Goal: Navigation & Orientation: Find specific page/section

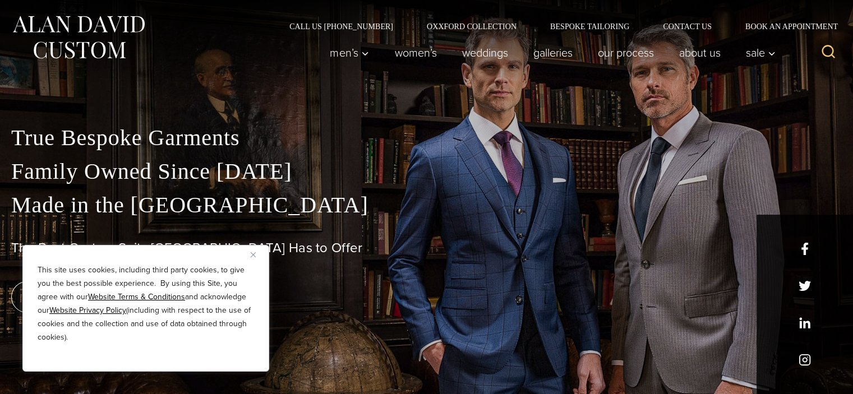
click at [253, 255] on img "Close" at bounding box center [253, 254] width 5 height 5
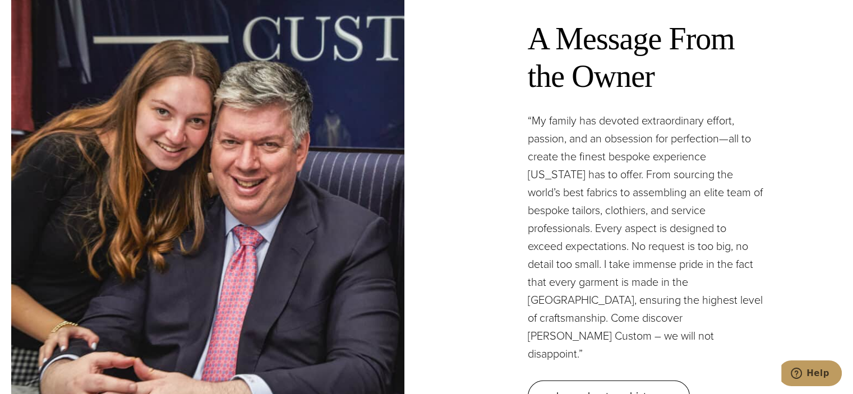
scroll to position [3252, 0]
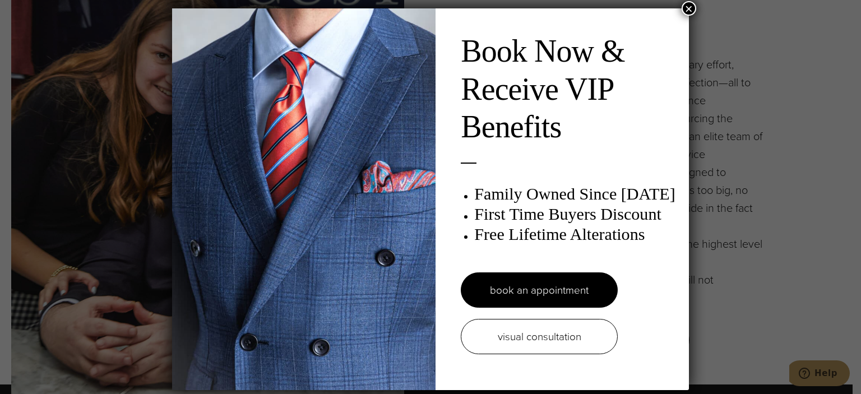
click at [687, 11] on button "×" at bounding box center [689, 8] width 15 height 15
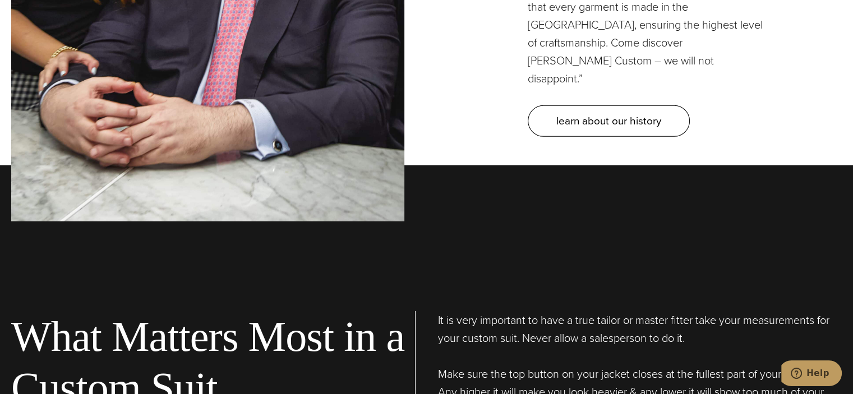
scroll to position [3476, 0]
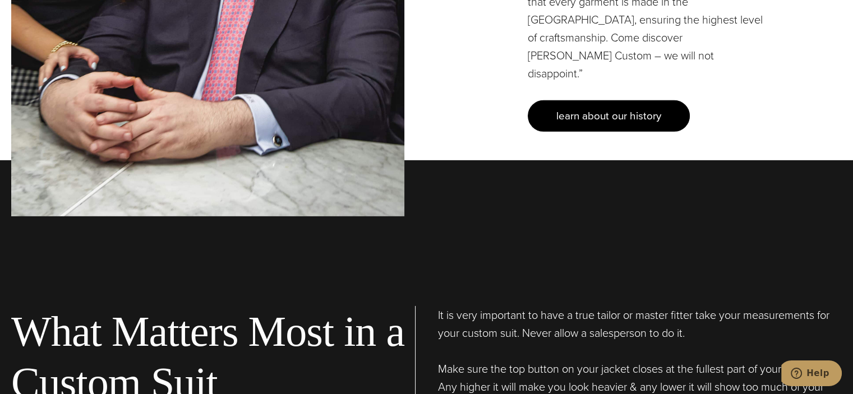
click at [617, 108] on span "learn about our history" at bounding box center [608, 116] width 105 height 16
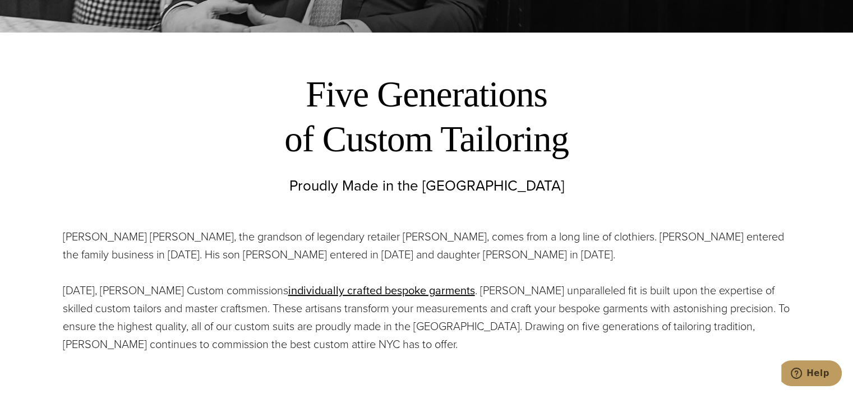
scroll to position [392, 0]
